Goal: Check status: Check status

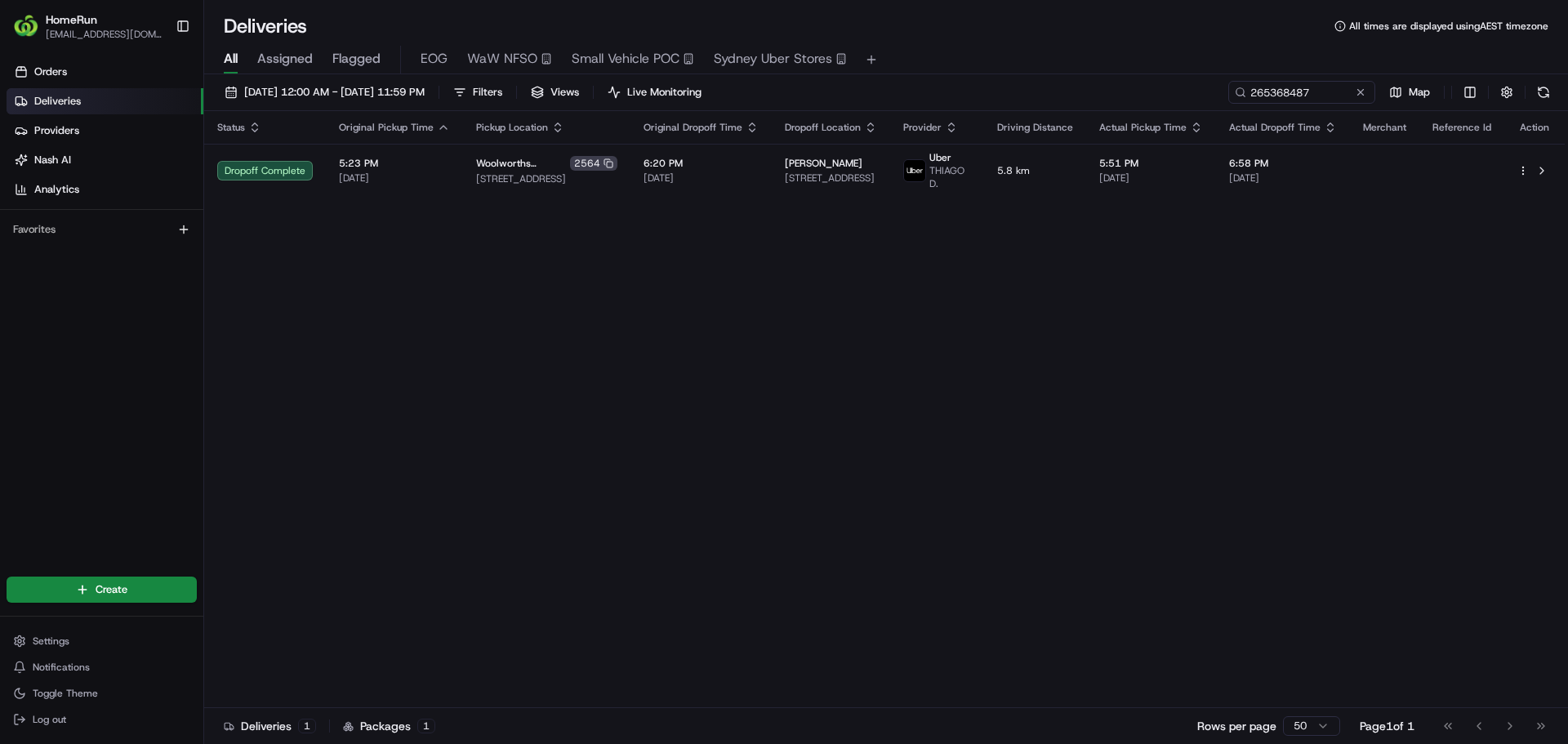
click at [1297, 102] on input "265368487" at bounding box center [1302, 92] width 147 height 23
click at [1299, 100] on input "265368487" at bounding box center [1302, 92] width 147 height 23
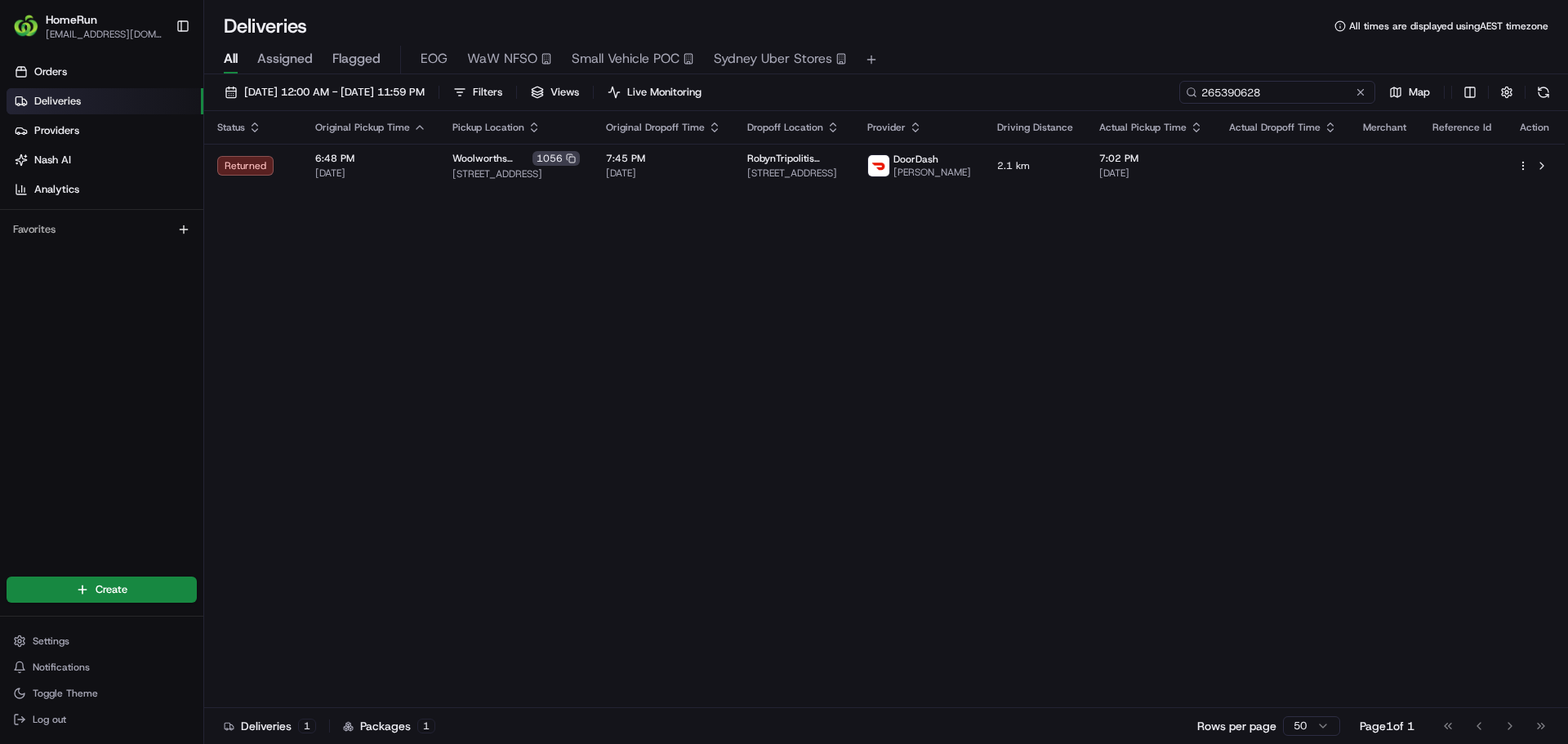
click at [1284, 88] on input "265390628" at bounding box center [1277, 92] width 196 height 23
paste input "504896"
type input "265504896"
